Goal: Transaction & Acquisition: Register for event/course

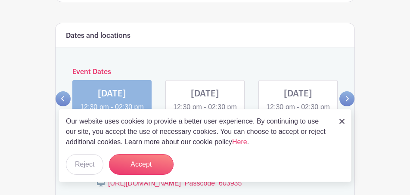
scroll to position [439, 0]
click at [91, 164] on button "Reject" at bounding box center [84, 164] width 37 height 21
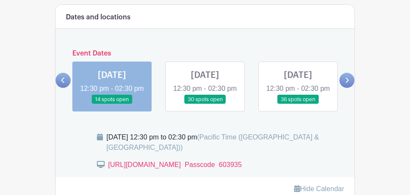
scroll to position [460, 0]
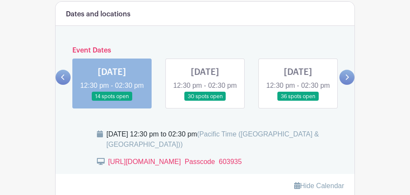
click at [205, 101] on link at bounding box center [205, 101] width 0 height 0
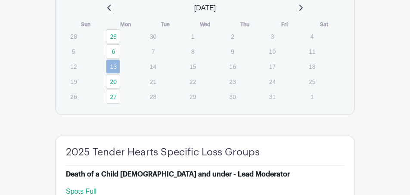
scroll to position [667, 0]
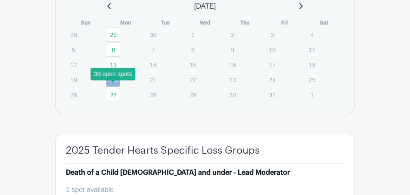
click at [115, 87] on link "20" at bounding box center [113, 80] width 14 height 14
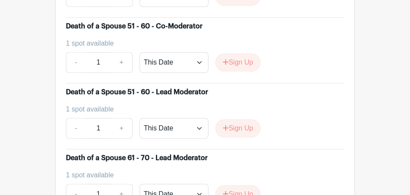
scroll to position [1812, 0]
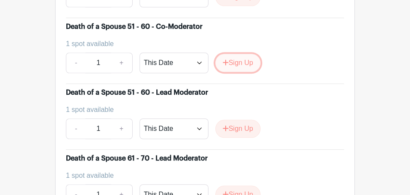
click at [240, 63] on button "Sign Up" at bounding box center [237, 63] width 45 height 18
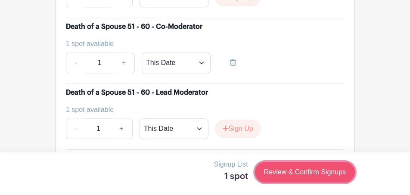
click at [291, 174] on link "Review & Confirm Signups" at bounding box center [305, 172] width 100 height 21
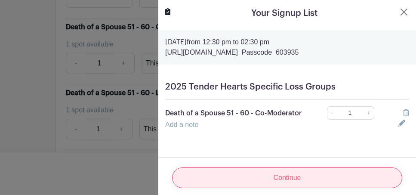
click at [280, 169] on input "Continue" at bounding box center [287, 177] width 230 height 21
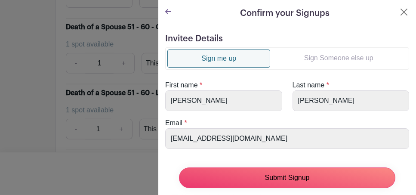
click at [280, 169] on input "Submit Signup" at bounding box center [287, 177] width 216 height 21
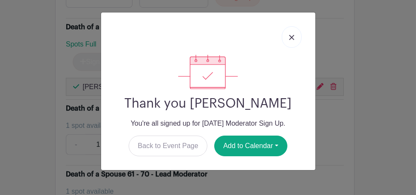
click at [291, 39] on img at bounding box center [291, 37] width 5 height 5
